Goal: Find specific page/section

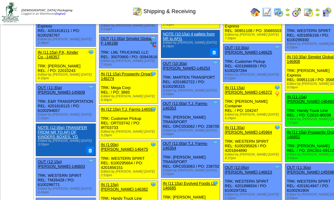
scroll to position [305, 0]
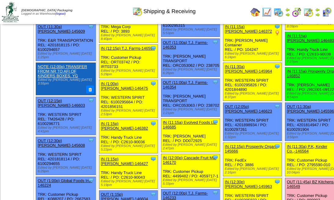
click at [329, 11] on img at bounding box center [327, 12] width 10 height 10
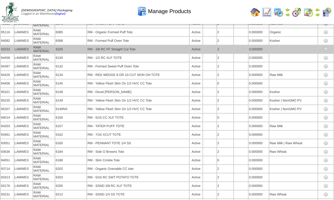
scroll to position [2499, 0]
